Goal: Task Accomplishment & Management: Manage account settings

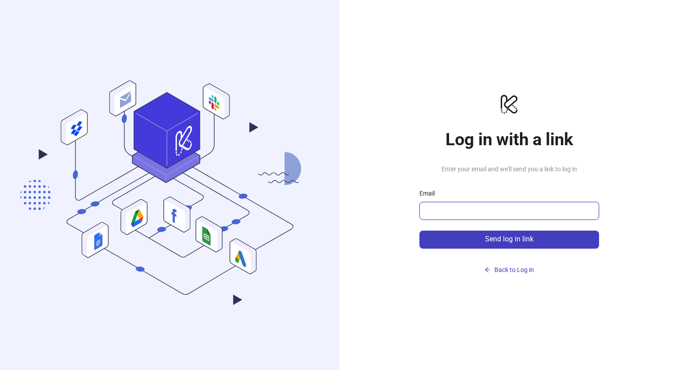
click at [480, 209] on input "Email" at bounding box center [508, 210] width 167 height 11
type input "**********"
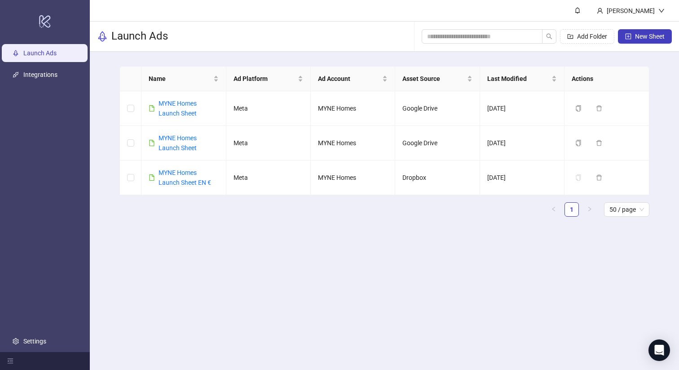
click at [504, 238] on main "Name Ad Platform Ad Account Asset Source Last Modified Actions MYNE Homes Launc…" at bounding box center [384, 145] width 544 height 186
click at [28, 340] on link "Settings" at bounding box center [34, 340] width 23 height 7
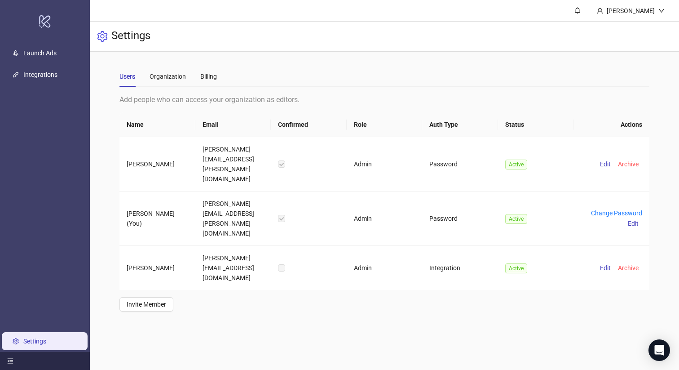
click at [10, 362] on icon "menu-fold" at bounding box center [10, 361] width 6 height 6
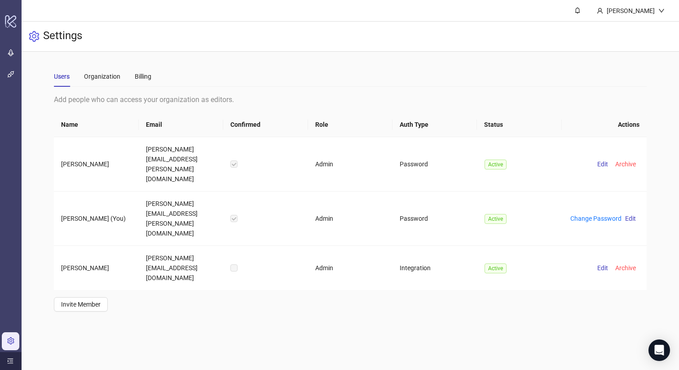
click at [10, 362] on icon "menu-unfold" at bounding box center [10, 361] width 6 height 6
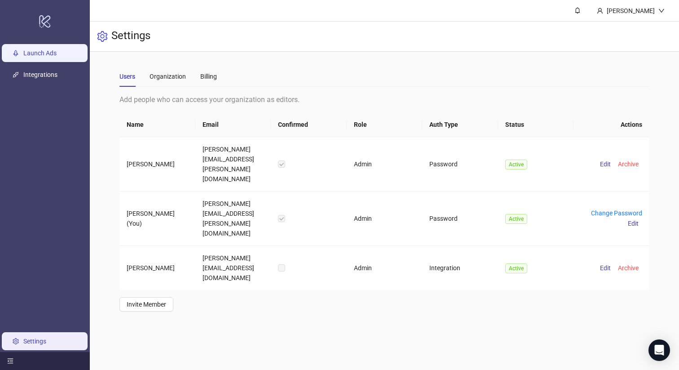
click at [49, 50] on link "Launch Ads" at bounding box center [39, 52] width 33 height 7
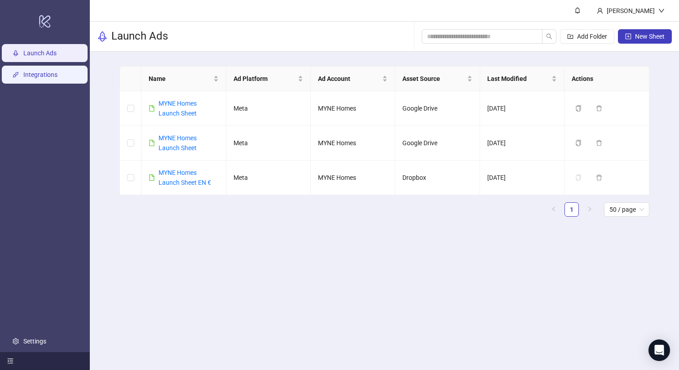
click at [46, 72] on link "Integrations" at bounding box center [40, 74] width 34 height 7
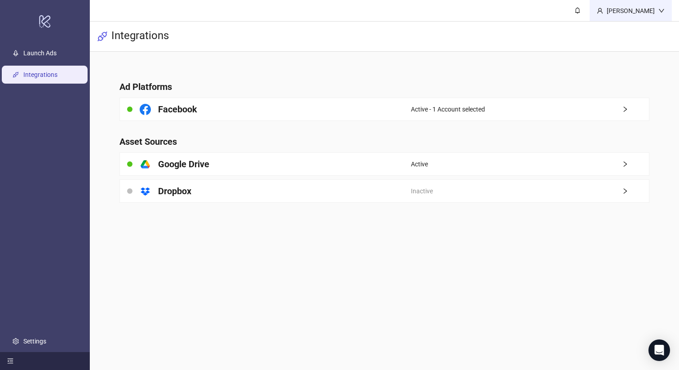
click at [649, 10] on div "Katharina Ilgner" at bounding box center [630, 11] width 55 height 10
click at [561, 51] on div "Integrations" at bounding box center [384, 37] width 589 height 30
click at [48, 53] on link "Launch Ads" at bounding box center [39, 52] width 33 height 7
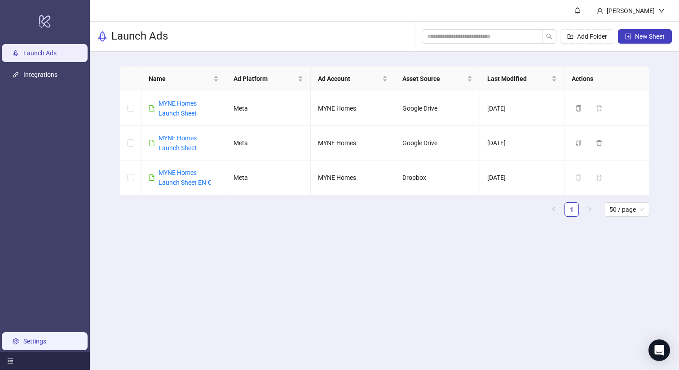
click at [46, 337] on link "Settings" at bounding box center [34, 340] width 23 height 7
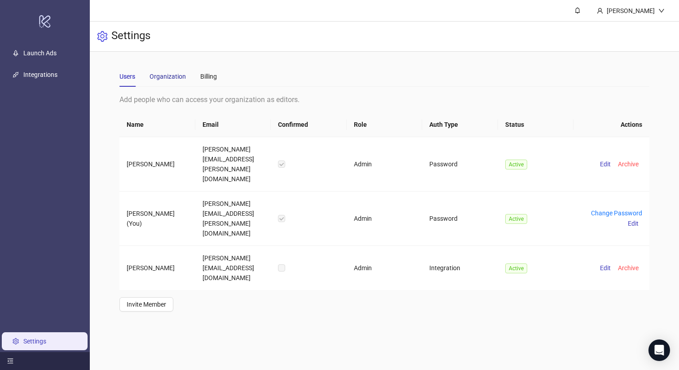
click at [168, 74] on div "Organization" at bounding box center [168, 76] width 36 height 10
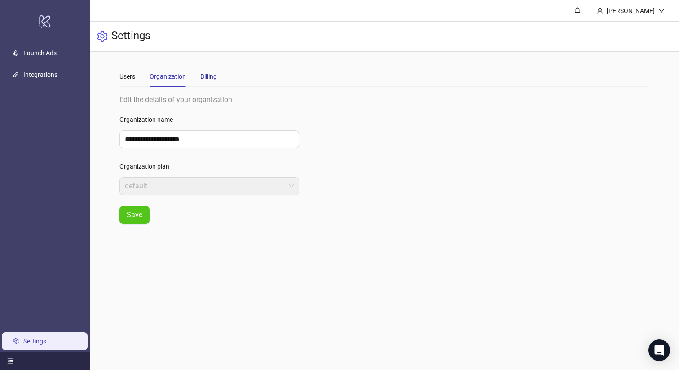
click at [202, 73] on div "Billing" at bounding box center [208, 76] width 17 height 10
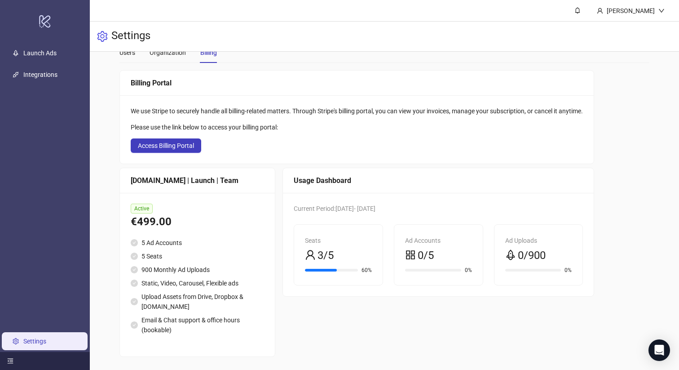
scroll to position [25, 0]
click at [207, 248] on ul "5 Ad Accounts 5 Seats 900 Monthly Ad Uploads Static, Video, Carousel, Flexible …" at bounding box center [197, 285] width 133 height 97
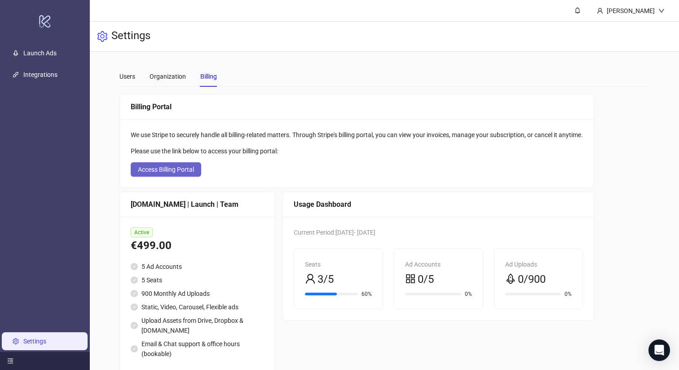
click at [179, 170] on span "Access Billing Portal" at bounding box center [166, 169] width 56 height 7
